Goal: Task Accomplishment & Management: Complete application form

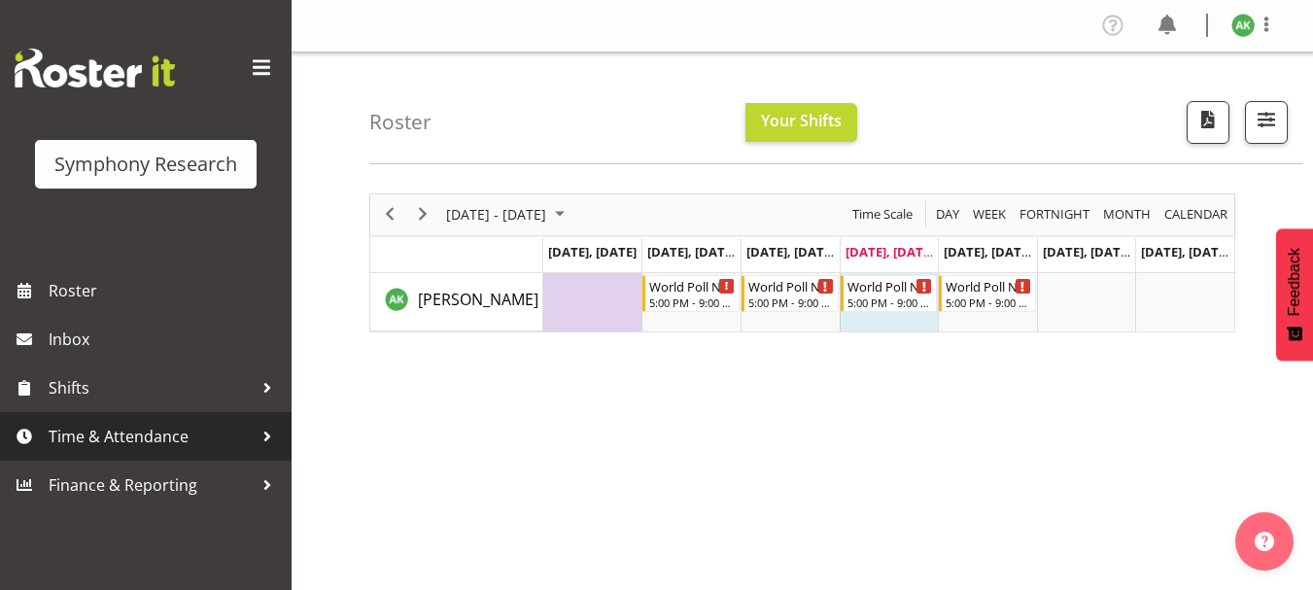
click at [146, 443] on span "Time & Attendance" at bounding box center [151, 436] width 204 height 29
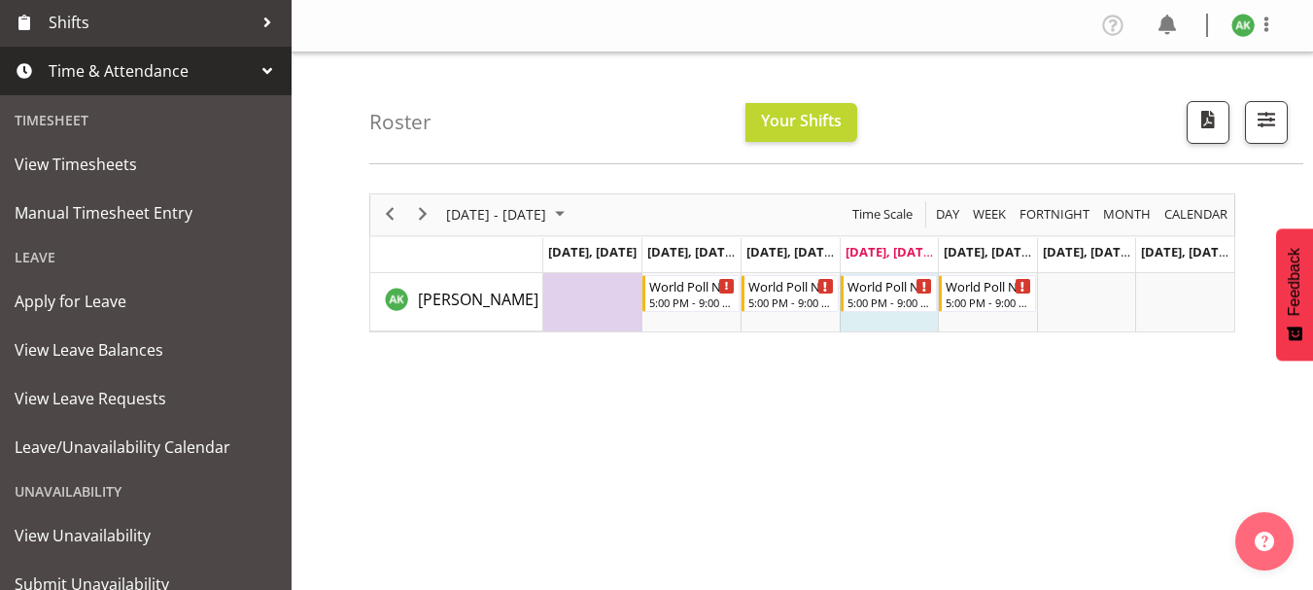
scroll to position [437, 0]
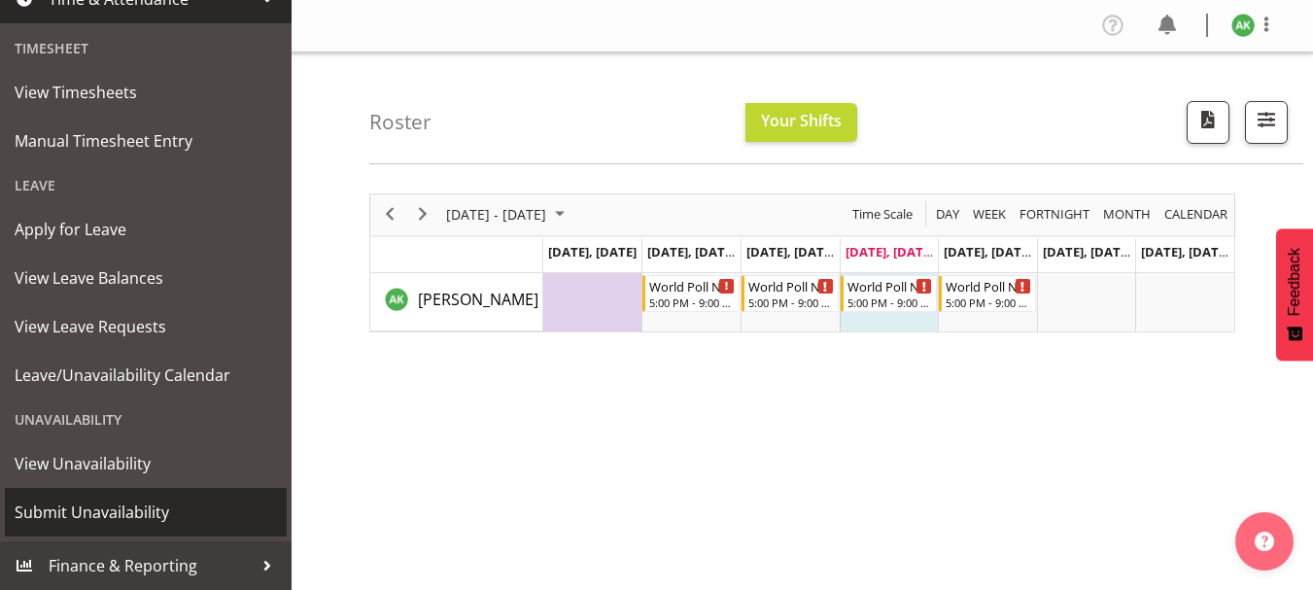
click at [123, 507] on span "Submit Unavailability" at bounding box center [146, 511] width 262 height 29
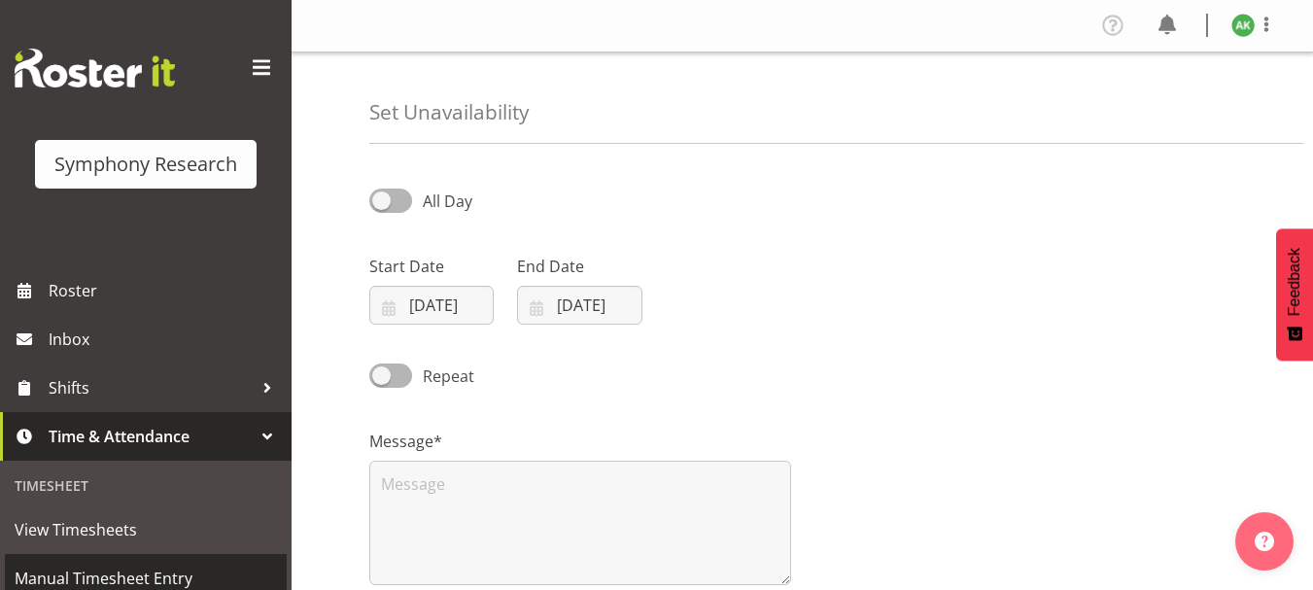
click at [143, 574] on span "Manual Timesheet Entry" at bounding box center [146, 578] width 262 height 29
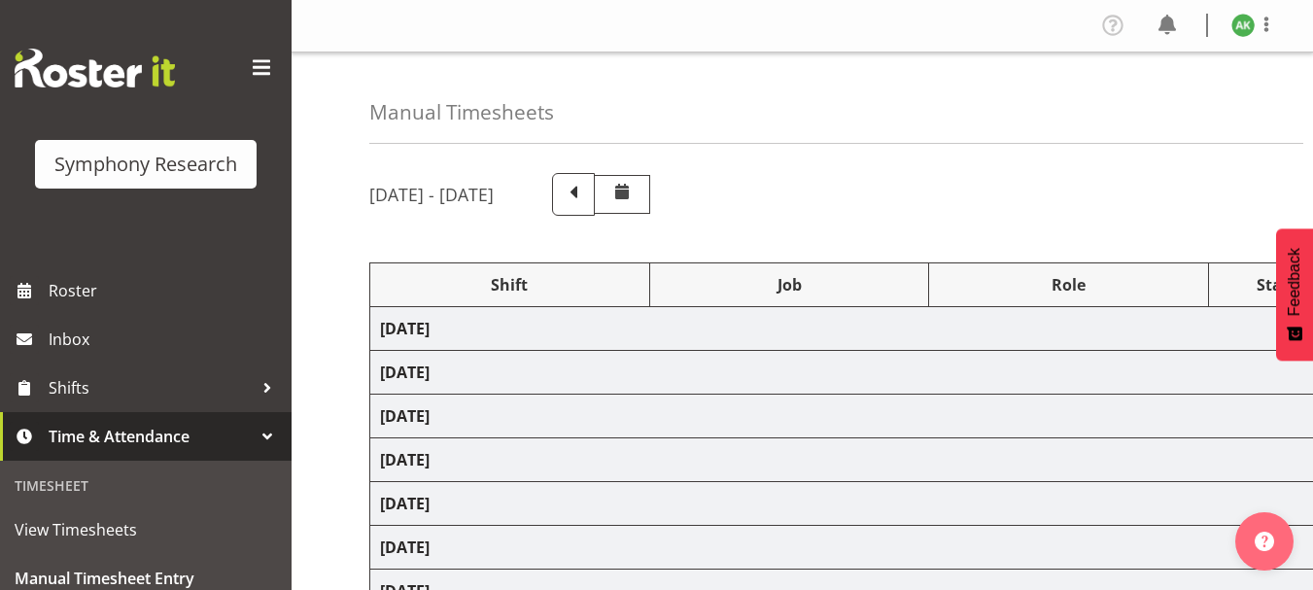
select select "48116"
select select "10527"
select select "47"
select select "48116"
select select "10527"
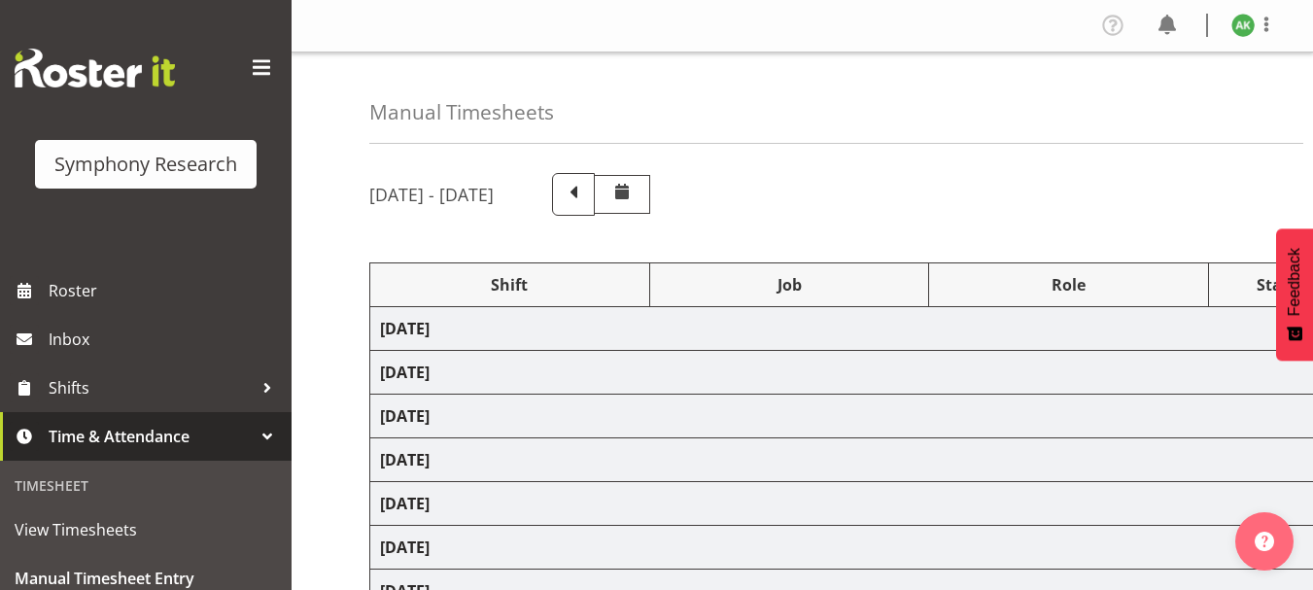
select select "47"
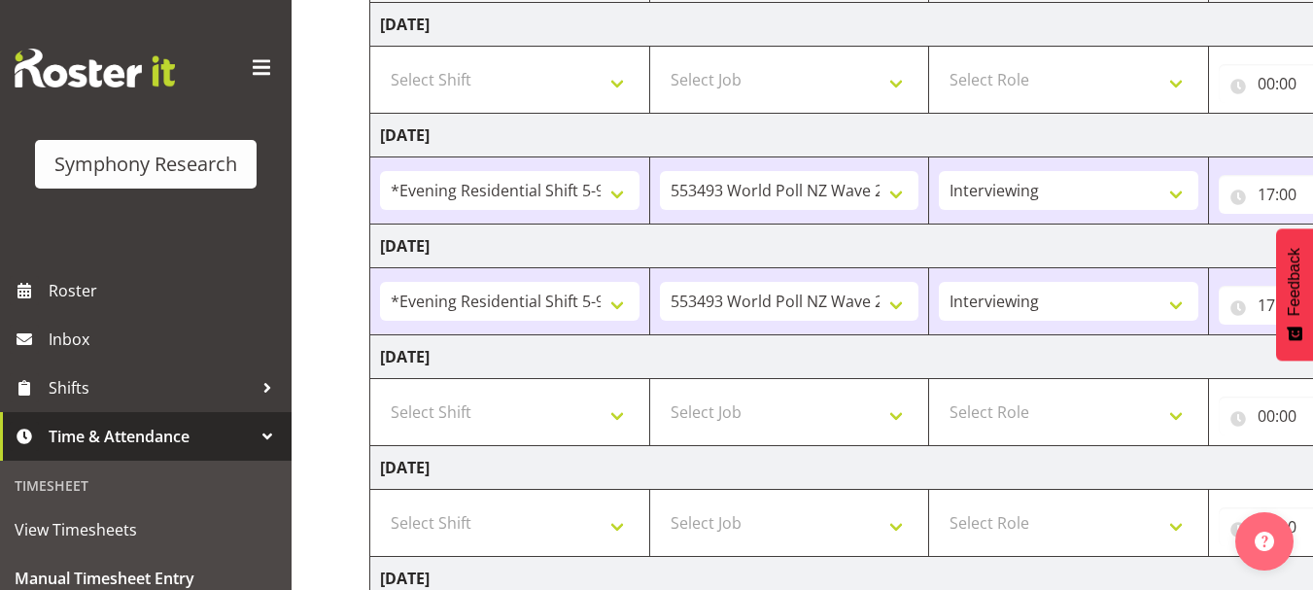
scroll to position [350, 0]
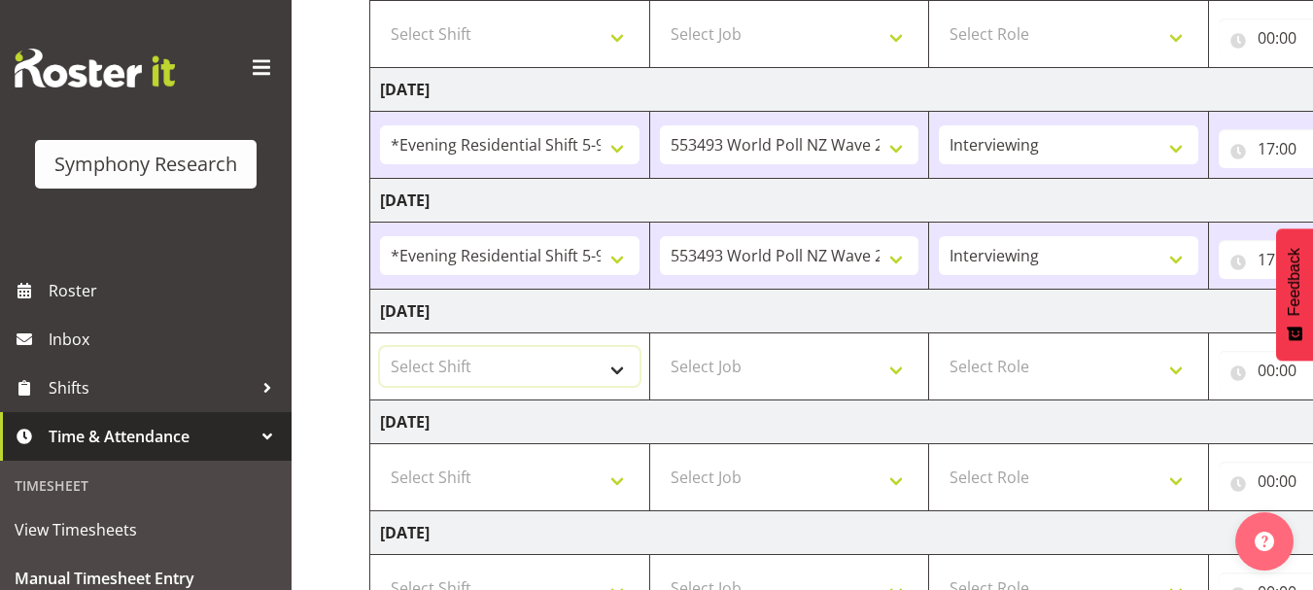
click at [621, 376] on select "Select Shift !!Weekend Residential (Roster IT Shift Label) *Business 9/10am ~ 4…" at bounding box center [509, 366] width 259 height 39
select select "48116"
click at [380, 347] on select "Select Shift !!Weekend Residential (Roster IT Shift Label) *Business 9/10am ~ 4…" at bounding box center [509, 366] width 259 height 39
click at [897, 369] on select "Select Job 550060 IF Admin 553492 World Poll Aus Wave 2 Main 2025 553493 World …" at bounding box center [789, 366] width 259 height 39
select select "10527"
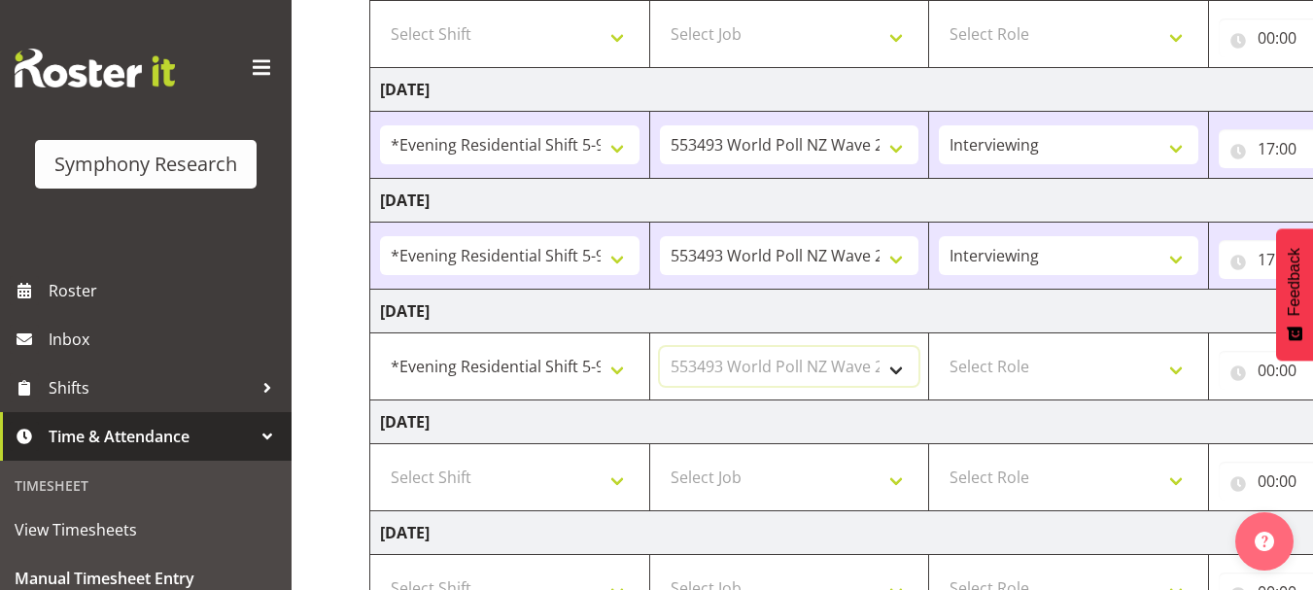
click at [660, 347] on select "Select Job 550060 IF Admin 553492 World Poll Aus Wave 2 Main 2025 553493 World …" at bounding box center [789, 366] width 259 height 39
click at [1176, 372] on select "Select Role Briefing Interviewing" at bounding box center [1068, 366] width 259 height 39
select select "47"
click at [939, 347] on select "Select Role Briefing Interviewing" at bounding box center [1068, 366] width 259 height 39
click at [1263, 372] on input "00:00" at bounding box center [1296, 370] width 156 height 39
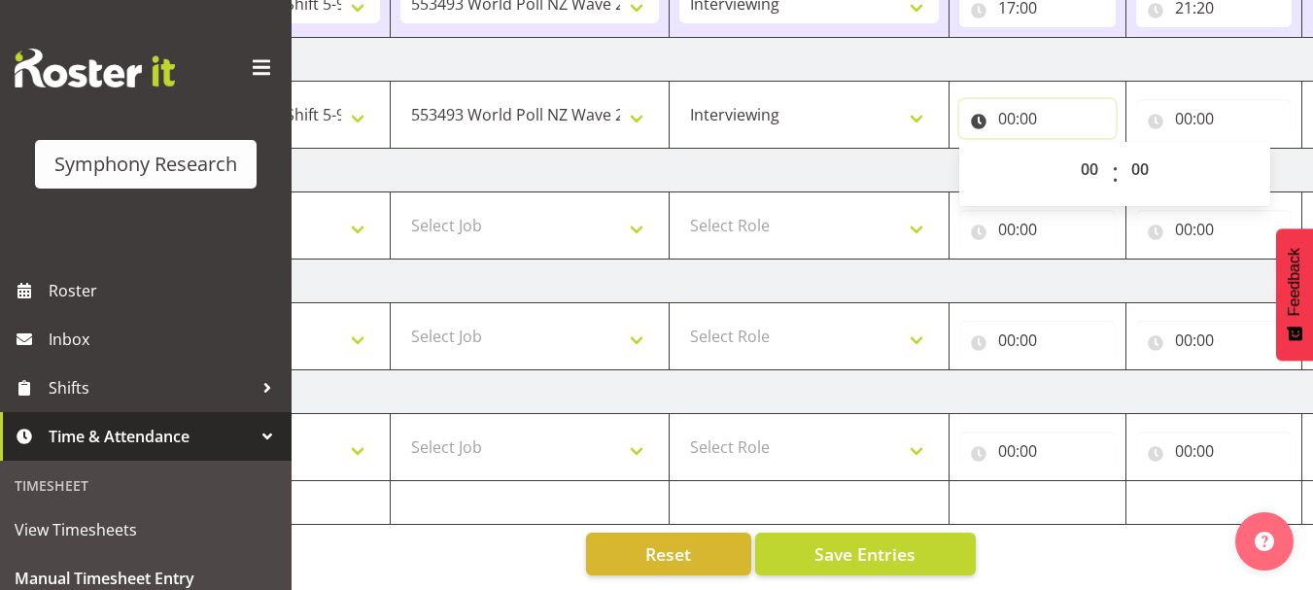
scroll to position [0, 417]
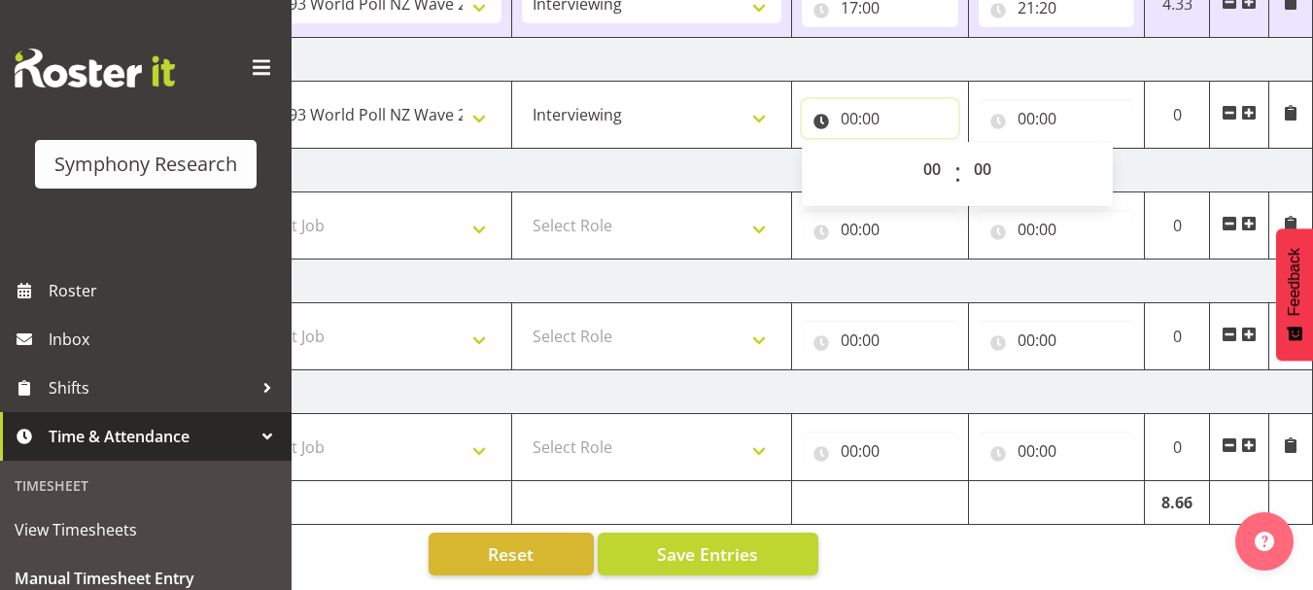
click at [845, 106] on input "00:00" at bounding box center [880, 118] width 156 height 39
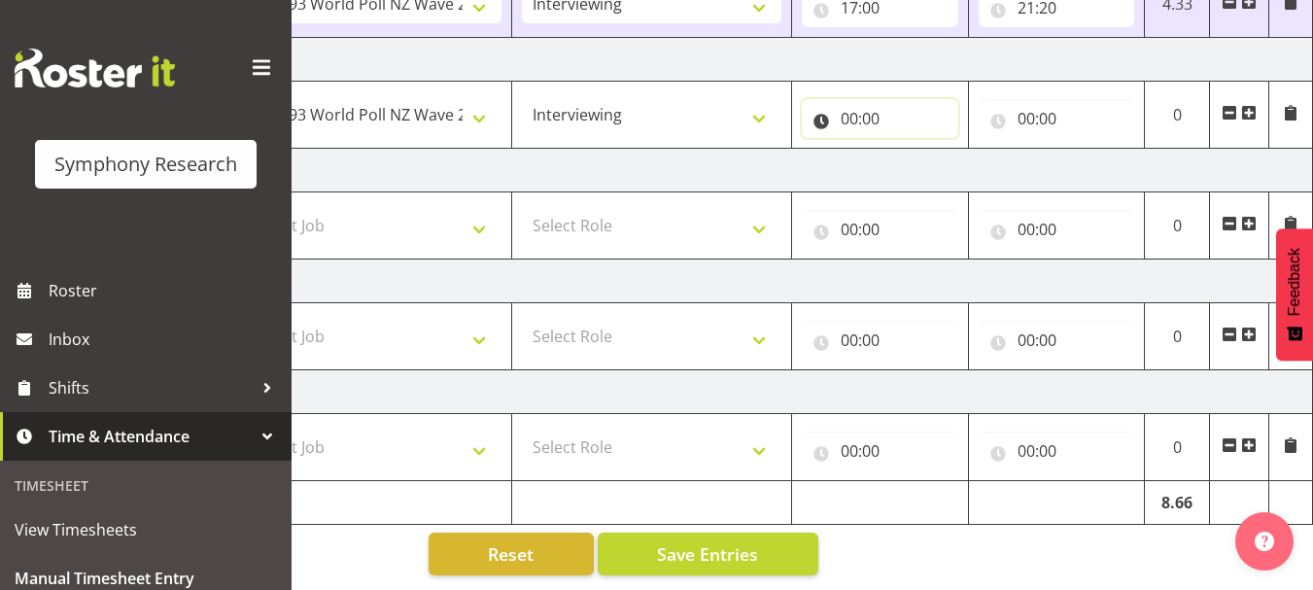
click at [845, 106] on input "00:00" at bounding box center [880, 118] width 156 height 39
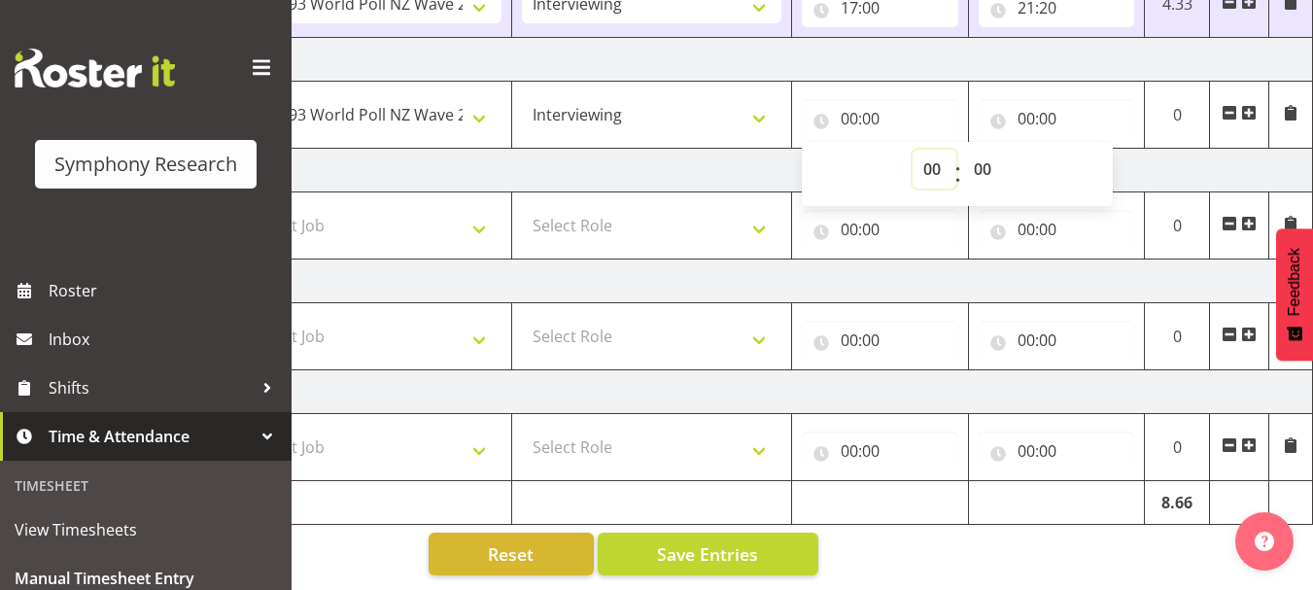
click at [933, 154] on select "00 01 02 03 04 05 06 07 08 09 10 11 12 13 14 15 16 17 18 19 20 21 22 23" at bounding box center [934, 169] width 44 height 39
select select "17"
click at [912, 150] on select "00 01 02 03 04 05 06 07 08 09 10 11 12 13 14 15 16 17 18 19 20 21 22 23" at bounding box center [934, 169] width 44 height 39
type input "17:00"
click at [1154, 157] on td "[DATE]" at bounding box center [632, 171] width 1359 height 44
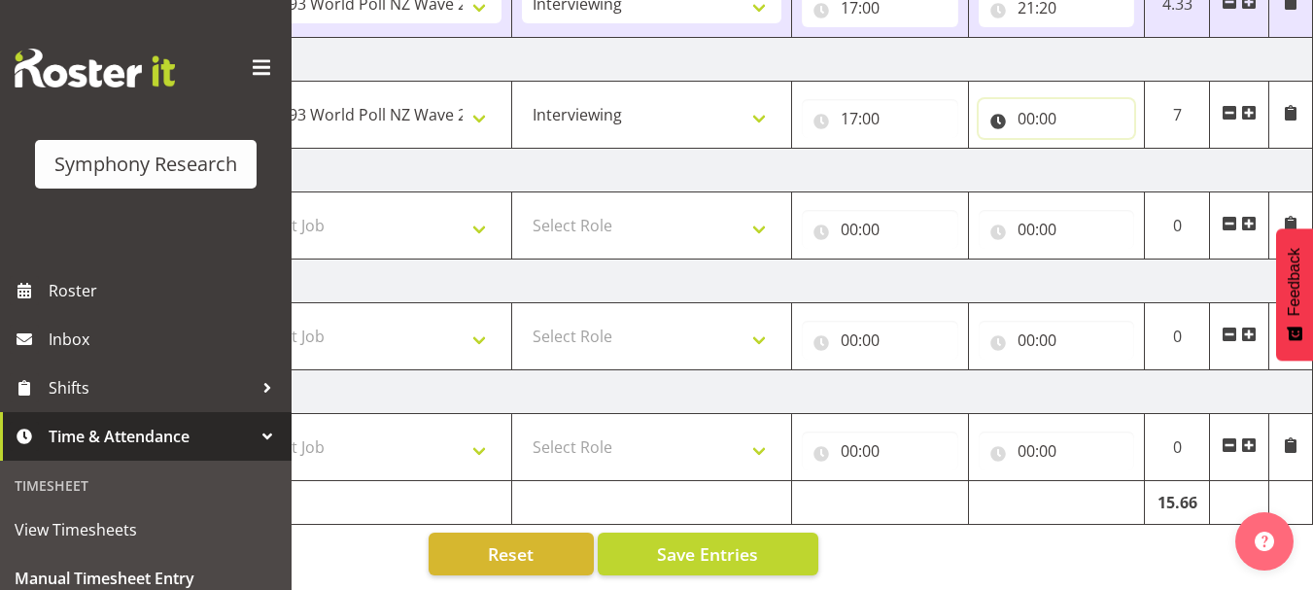
click at [1031, 100] on input "00:00" at bounding box center [1056, 118] width 156 height 39
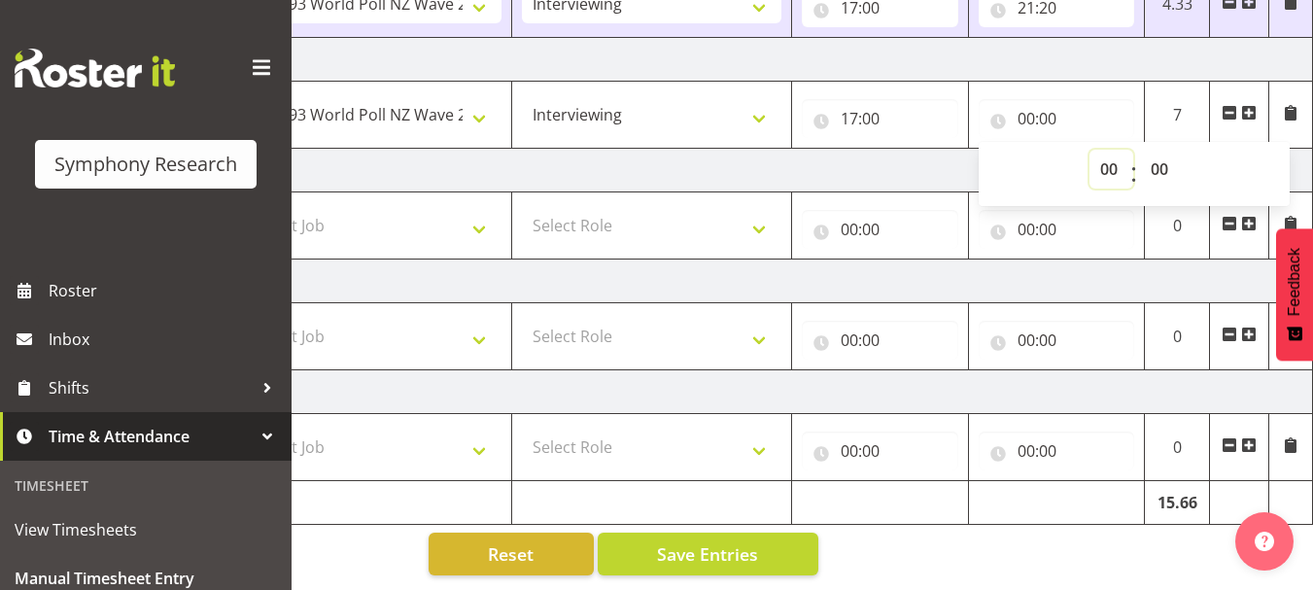
click at [1106, 160] on select "00 01 02 03 04 05 06 07 08 09 10 11 12 13 14 15 16 17 18 19 20 21 22 23" at bounding box center [1111, 169] width 44 height 39
select select "21"
click at [1089, 150] on select "00 01 02 03 04 05 06 07 08 09 10 11 12 13 14 15 16 17 18 19 20 21 22 23" at bounding box center [1111, 169] width 44 height 39
type input "21:00"
click at [924, 169] on td "[DATE]" at bounding box center [632, 171] width 1359 height 44
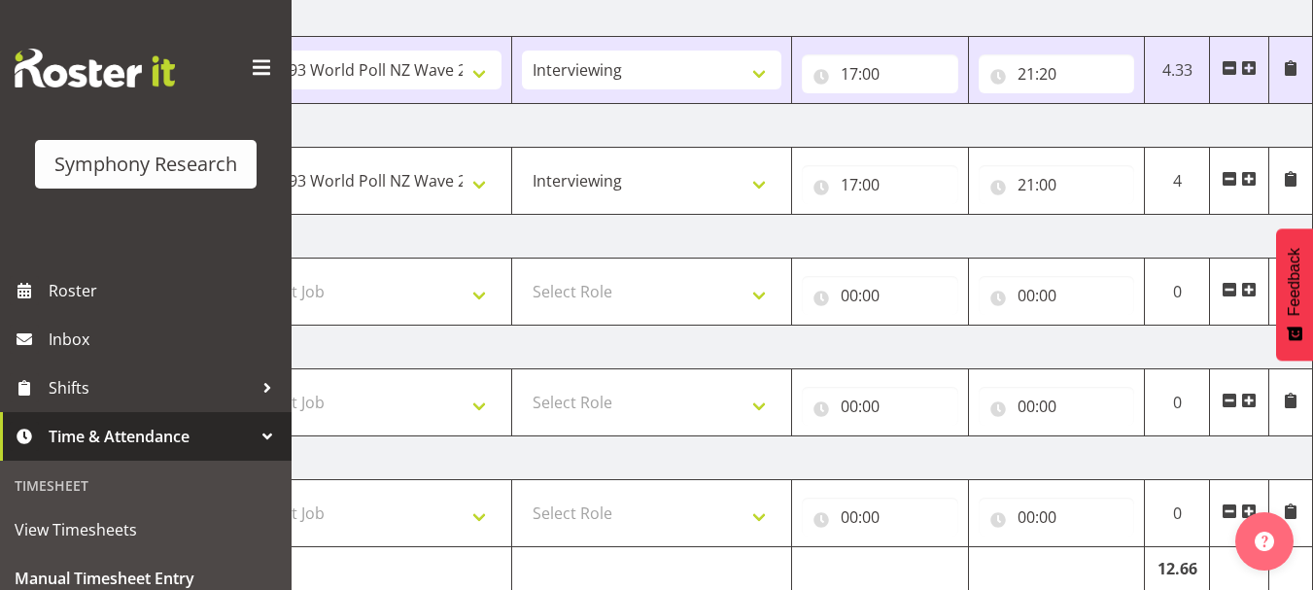
scroll to position [616, 0]
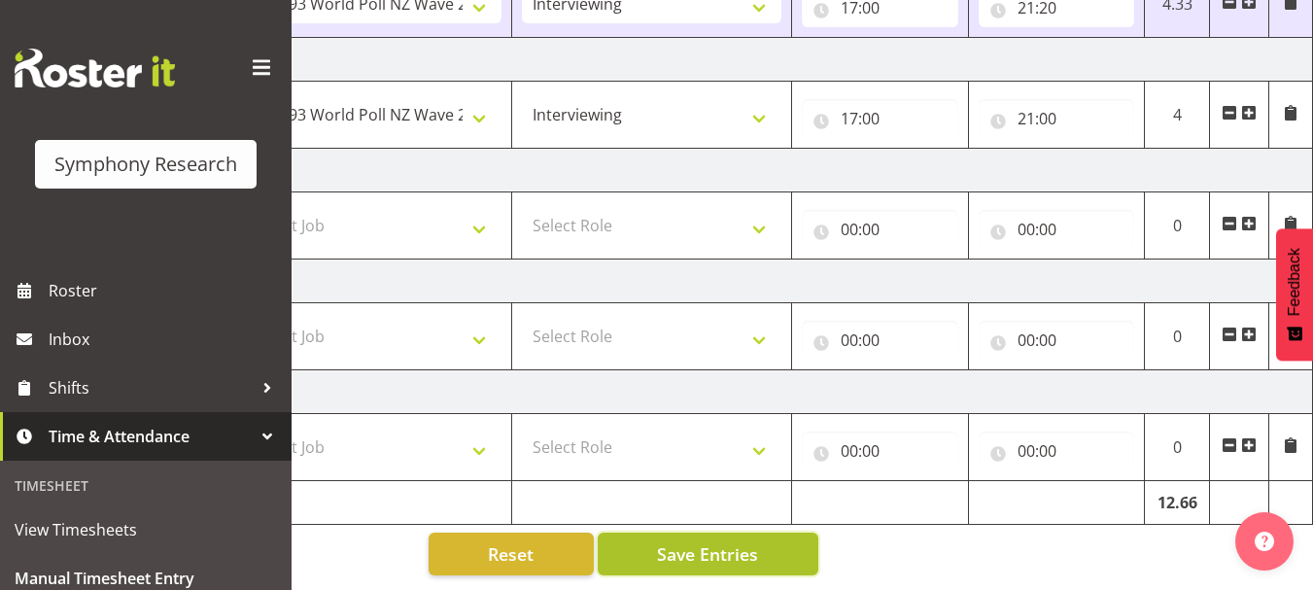
click at [728, 541] on span "Save Entries" at bounding box center [707, 553] width 101 height 25
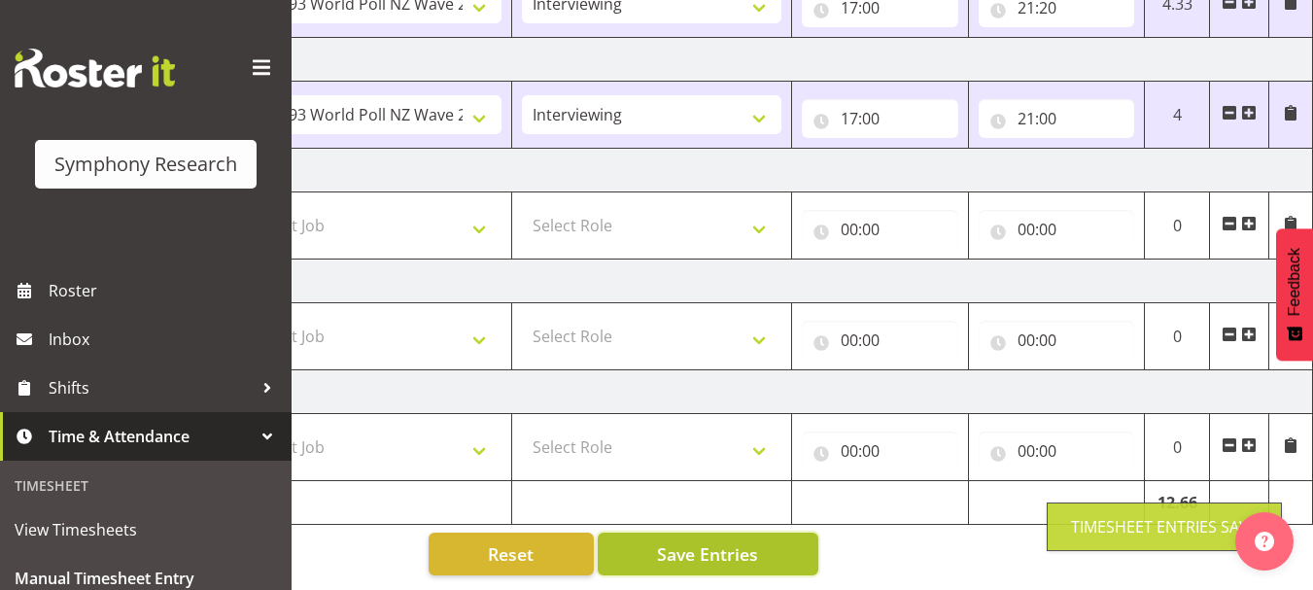
click at [728, 541] on span "Save Entries" at bounding box center [707, 553] width 101 height 25
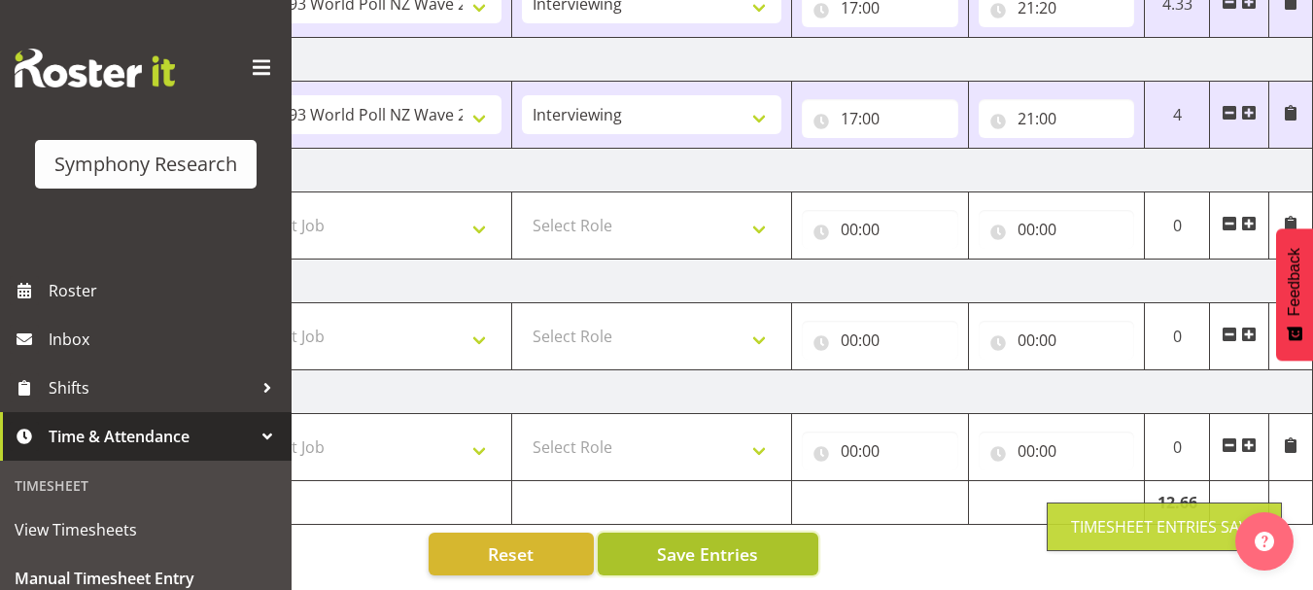
click at [728, 541] on span "Save Entries" at bounding box center [707, 553] width 101 height 25
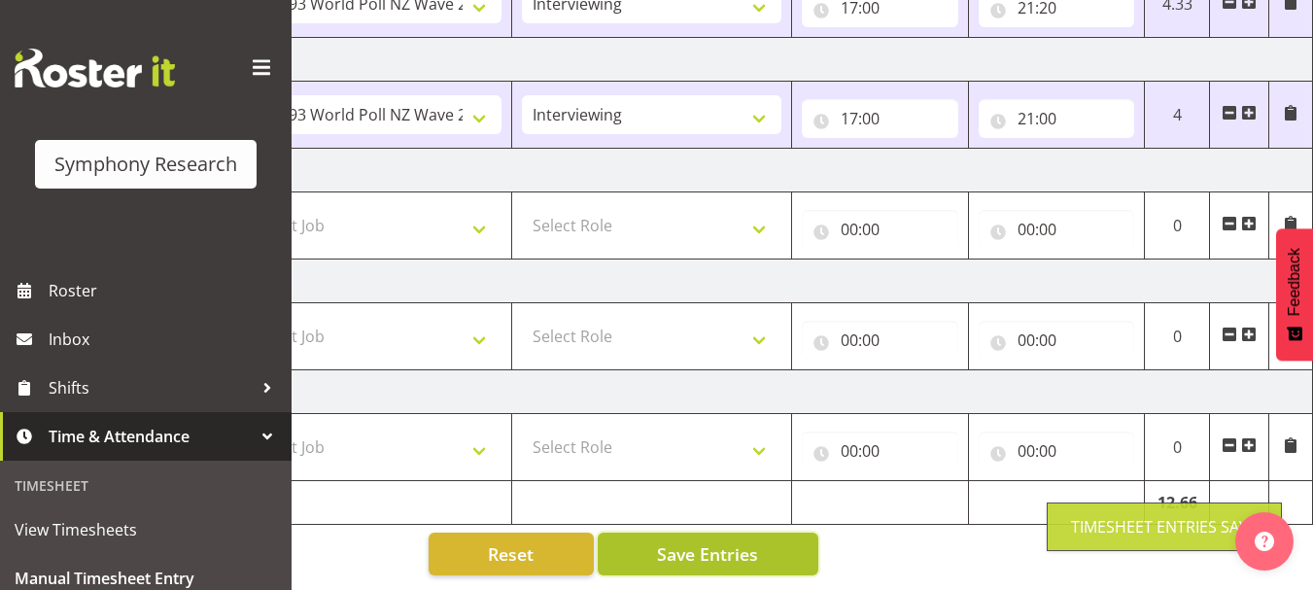
click at [728, 541] on span "Save Entries" at bounding box center [707, 553] width 101 height 25
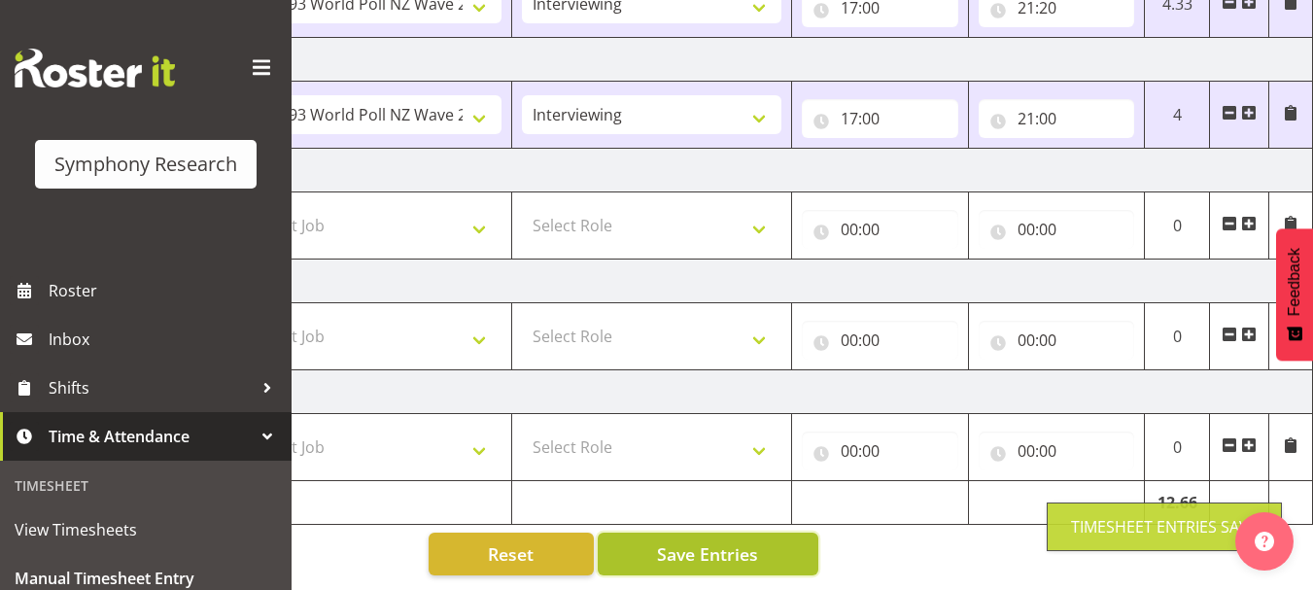
click at [728, 541] on span "Save Entries" at bounding box center [707, 553] width 101 height 25
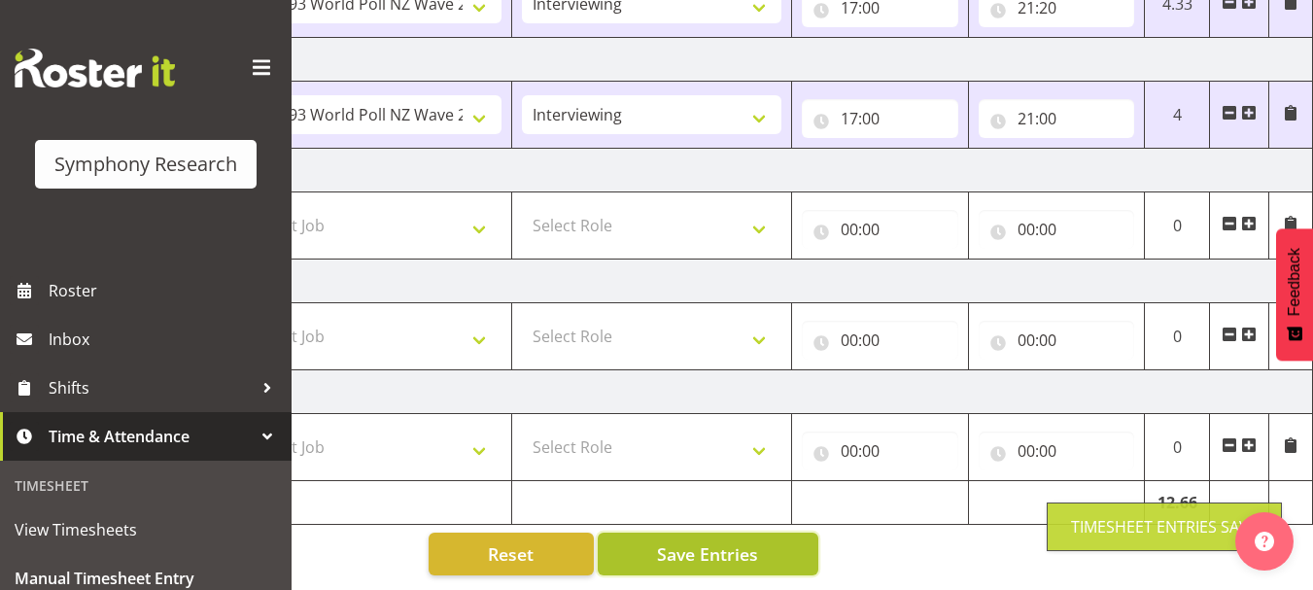
click at [728, 541] on span "Save Entries" at bounding box center [707, 553] width 101 height 25
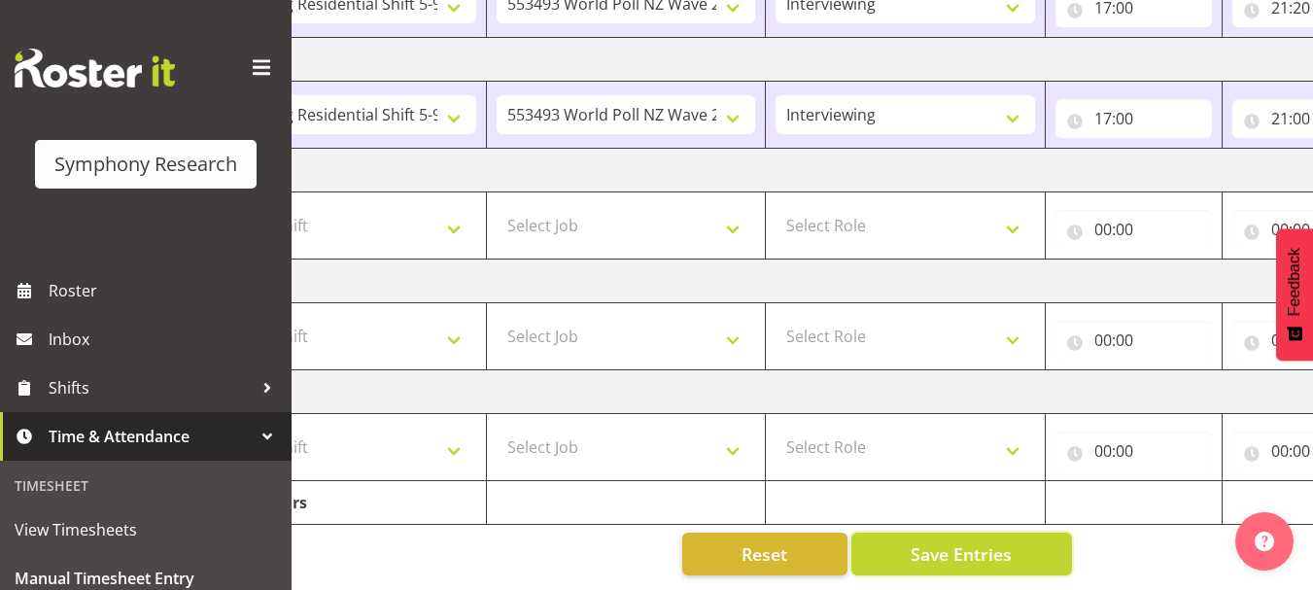
scroll to position [0, 417]
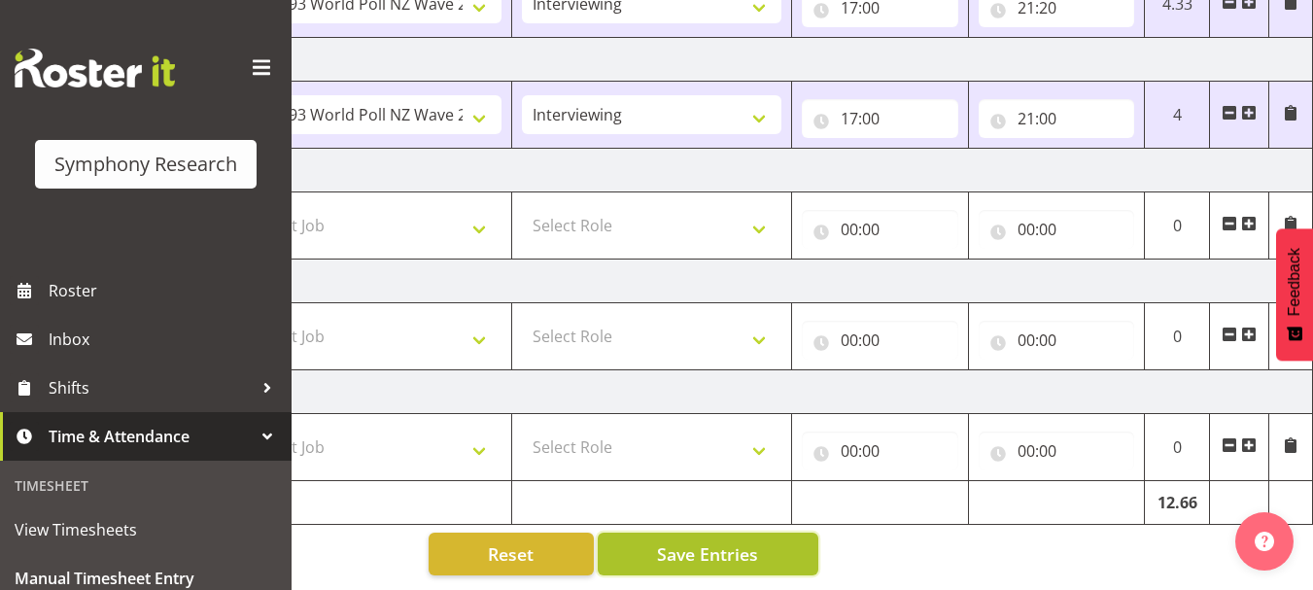
click at [708, 543] on span "Save Entries" at bounding box center [707, 553] width 101 height 25
